Goal: Task Accomplishment & Management: Manage account settings

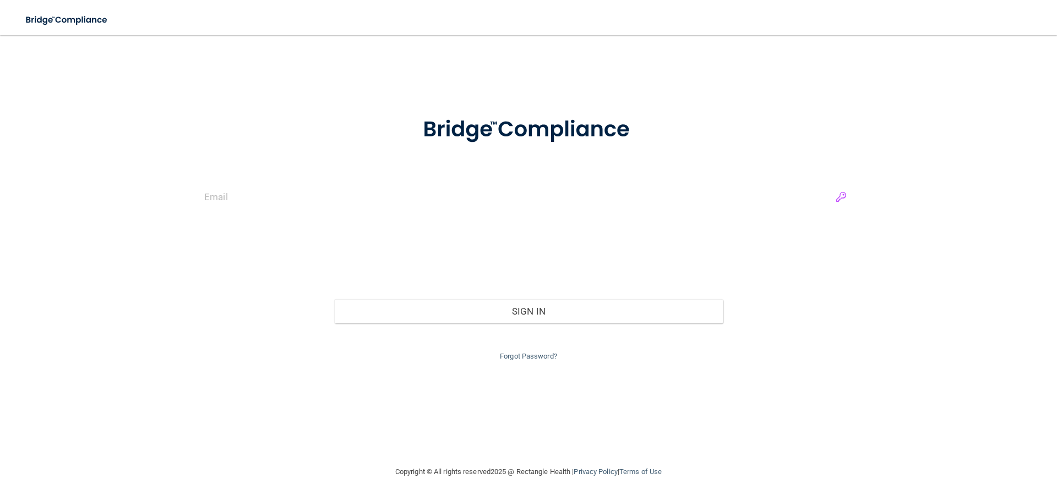
click at [846, 195] on input "email" at bounding box center [528, 197] width 648 height 25
type input "[EMAIL_ADDRESS][DOMAIN_NAME]"
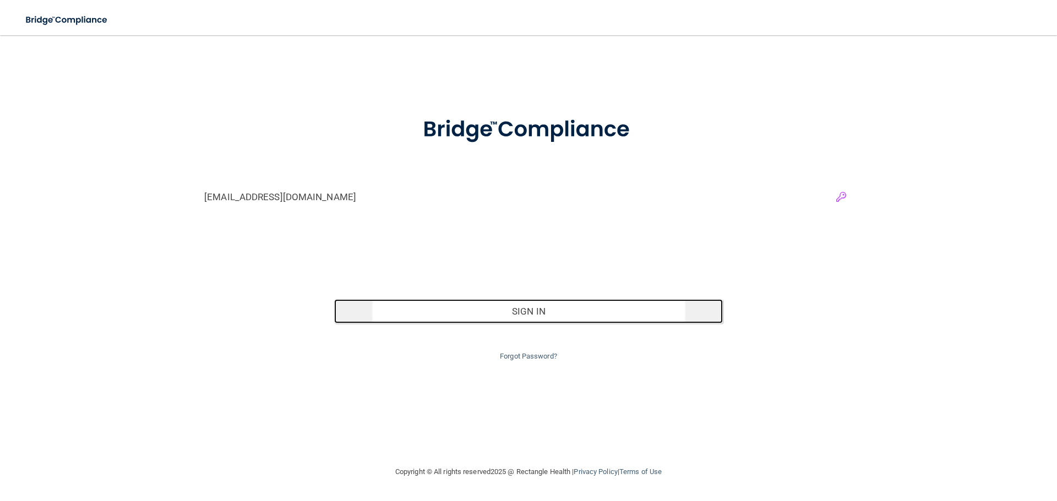
click at [630, 310] on button "Sign In" at bounding box center [528, 311] width 389 height 24
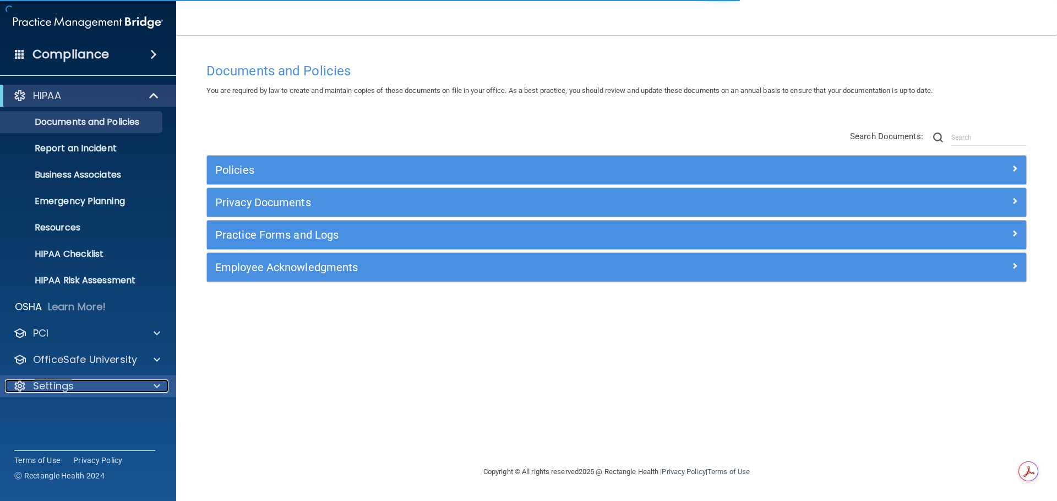
click at [52, 384] on p "Settings" at bounding box center [53, 386] width 41 height 13
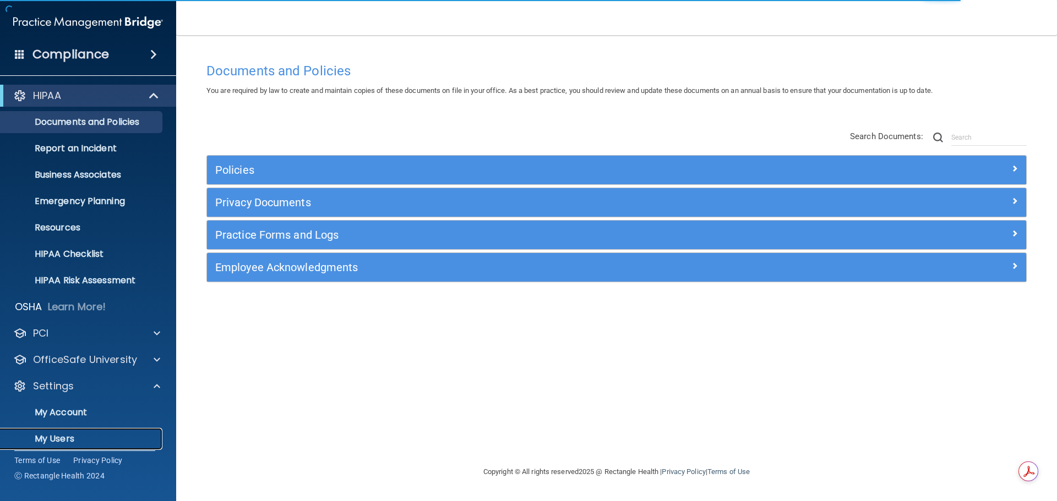
click at [63, 436] on p "My Users" at bounding box center [82, 439] width 150 height 11
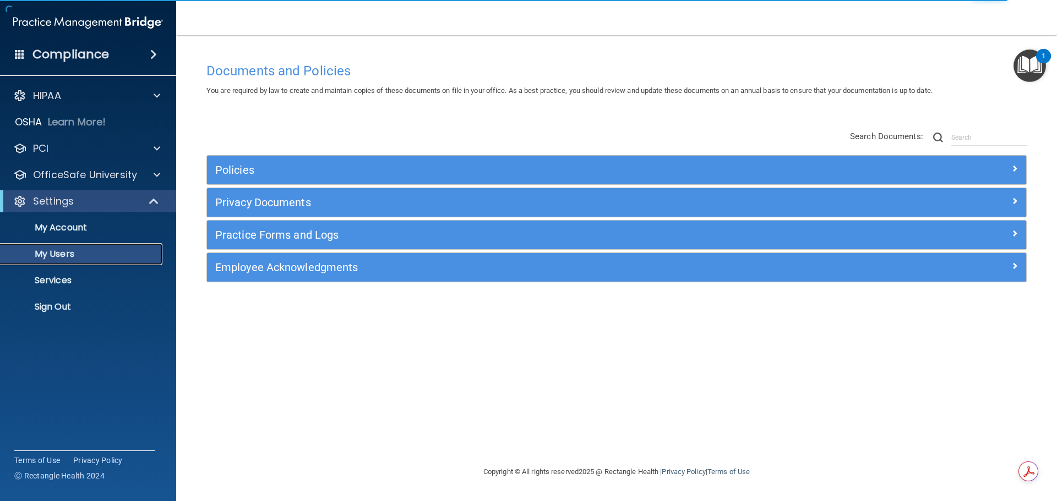
select select "20"
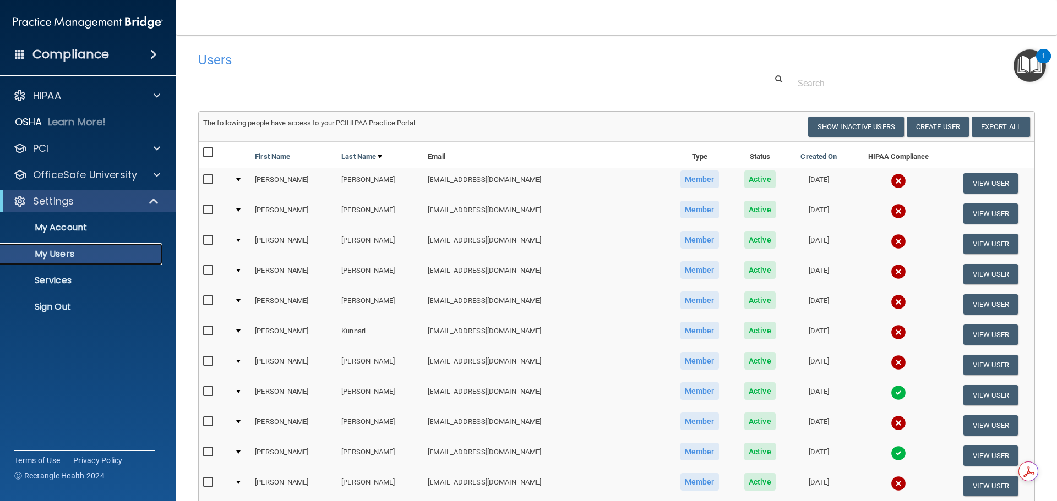
scroll to position [55, 0]
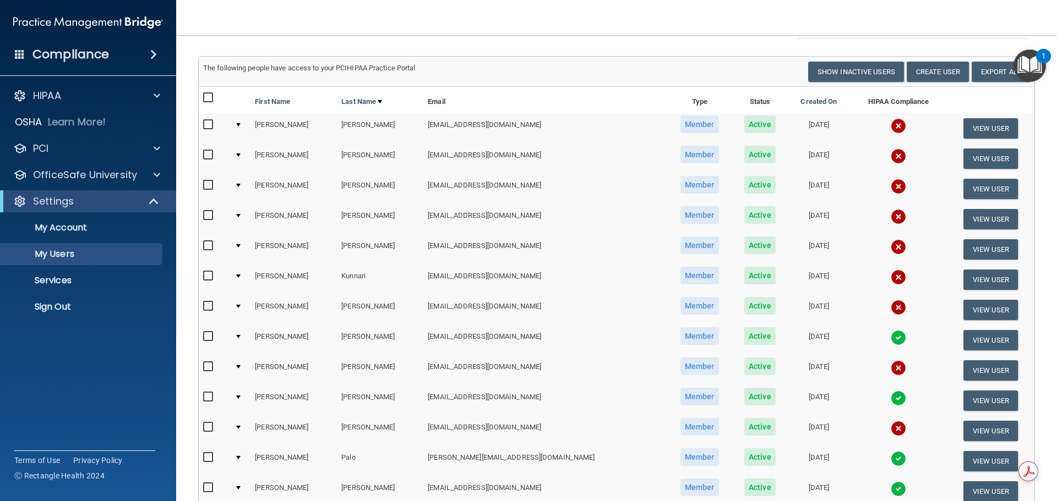
click at [208, 366] on input "checkbox" at bounding box center [209, 367] width 13 height 9
checkbox input "true"
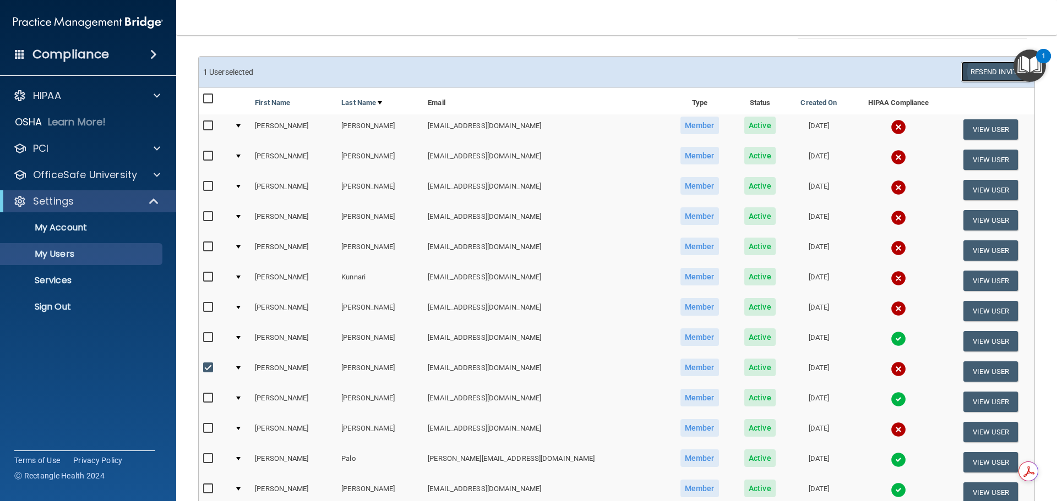
click at [994, 75] on button "Resend Invite" at bounding box center [995, 72] width 69 height 20
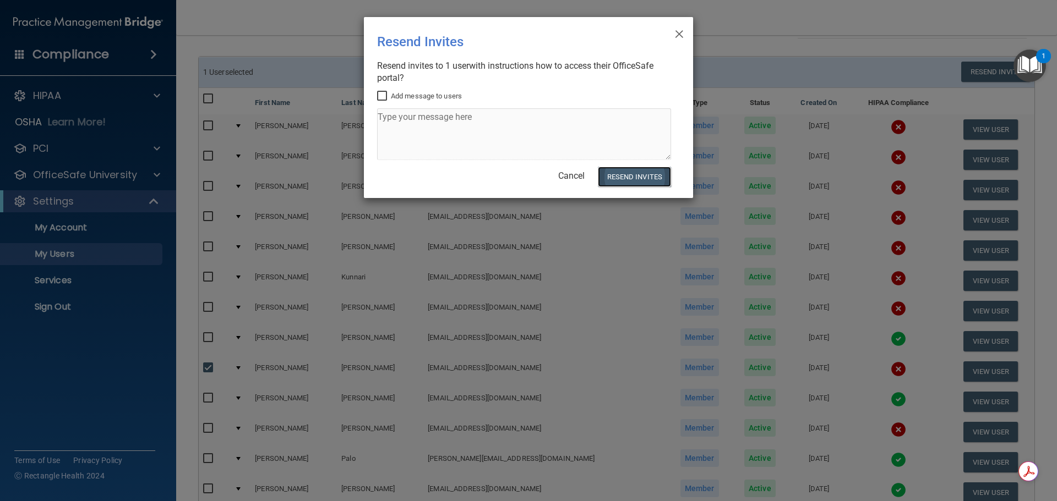
click at [634, 173] on button "Resend Invites" at bounding box center [634, 177] width 73 height 20
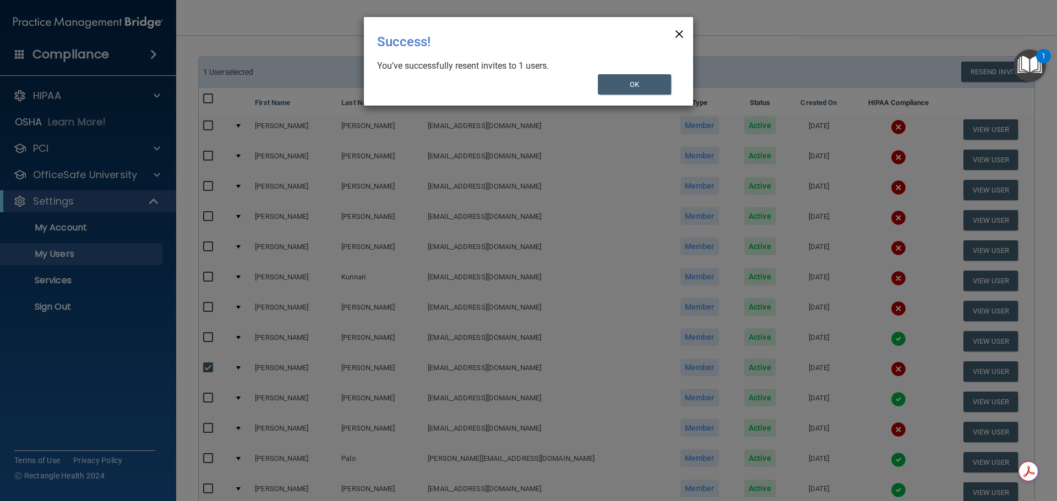
click at [682, 34] on span "×" at bounding box center [679, 32] width 10 height 22
